Goal: Check status: Check status

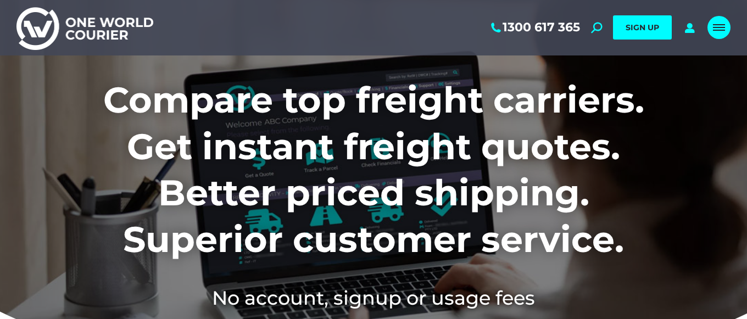
click at [716, 21] on link "Mobile menu icon" at bounding box center [718, 27] width 23 height 23
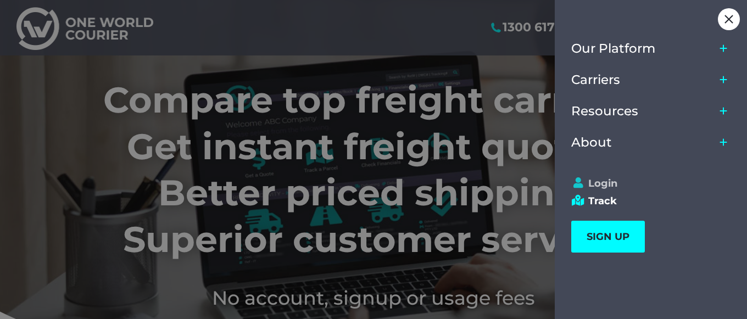
click at [598, 180] on link "Login" at bounding box center [645, 183] width 149 height 12
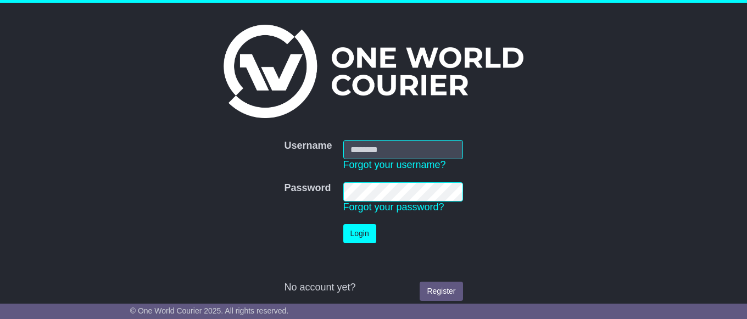
click at [426, 153] on input "Username" at bounding box center [403, 149] width 120 height 19
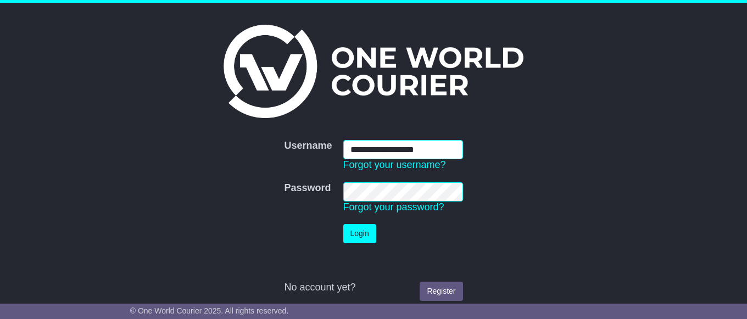
type input "**********"
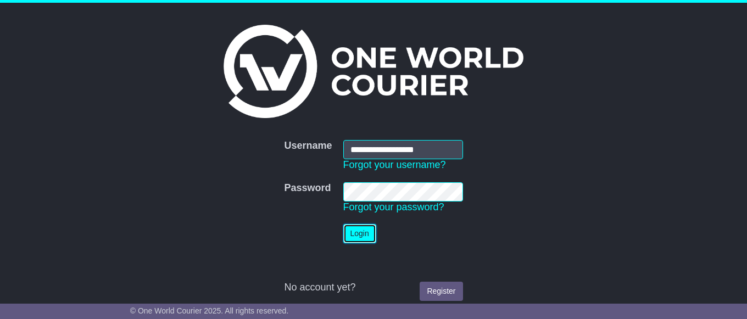
click at [351, 237] on button "Login" at bounding box center [359, 233] width 33 height 19
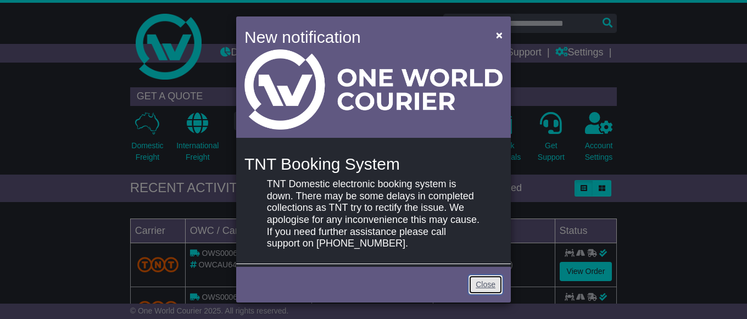
click at [486, 281] on link "Close" at bounding box center [485, 284] width 34 height 19
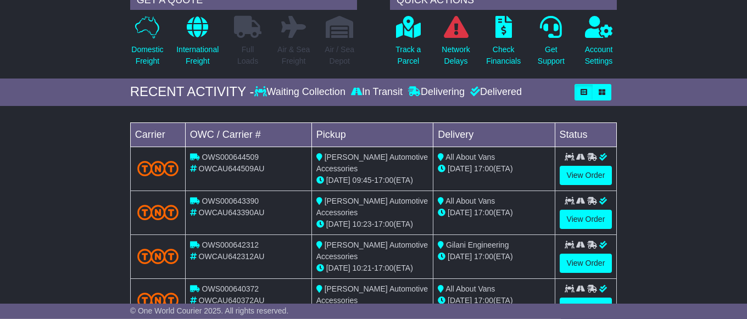
scroll to position [112, 0]
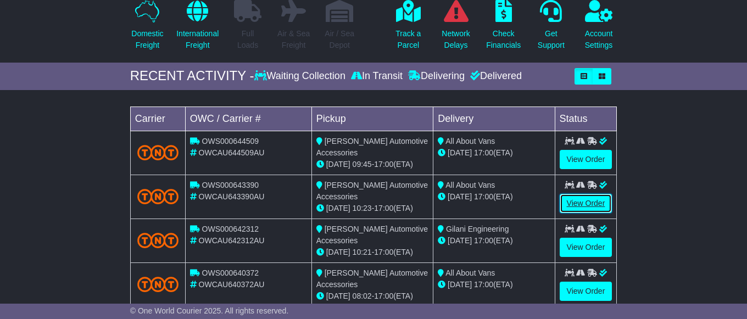
click at [586, 213] on link "View Order" at bounding box center [585, 203] width 53 height 19
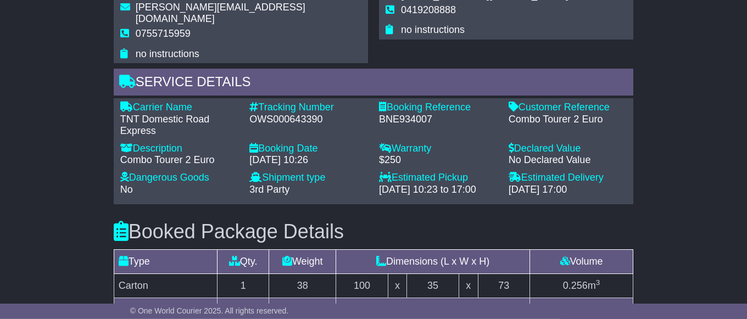
scroll to position [672, 0]
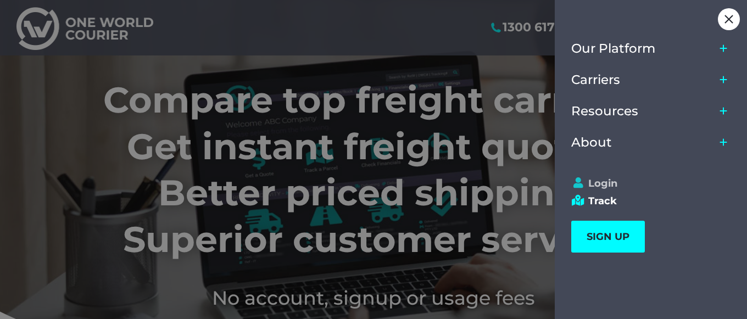
click at [587, 183] on link "Login" at bounding box center [645, 183] width 149 height 12
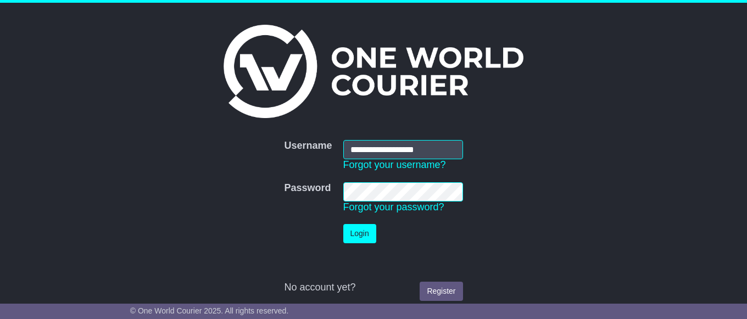
type input "**********"
click at [364, 234] on button "Login" at bounding box center [359, 233] width 33 height 19
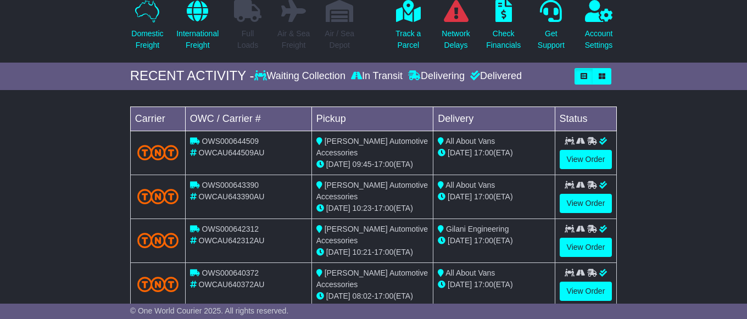
scroll to position [168, 0]
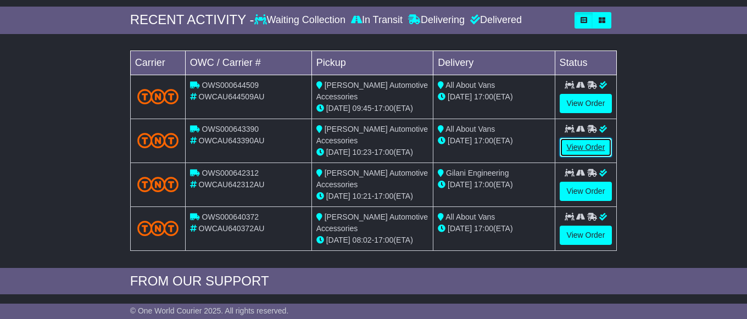
click at [595, 157] on link "View Order" at bounding box center [585, 147] width 53 height 19
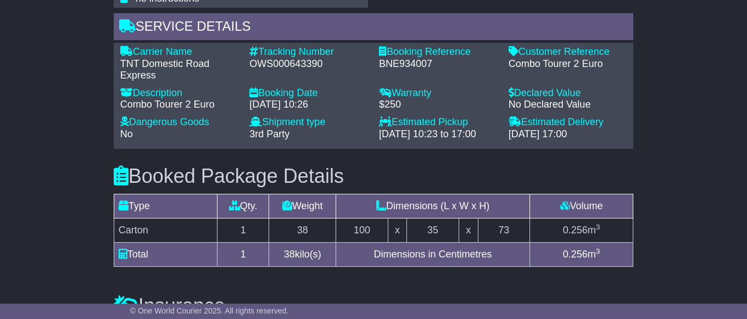
scroll to position [896, 0]
